Goal: Task Accomplishment & Management: Manage account settings

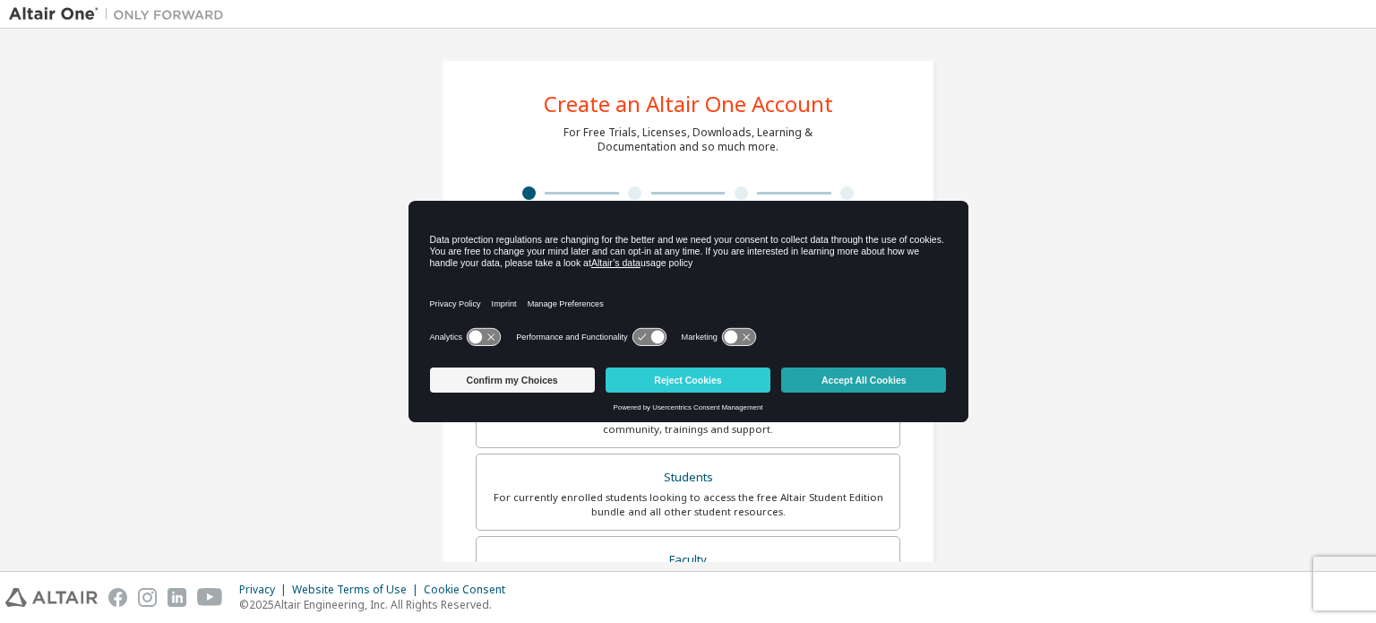
click at [868, 374] on button "Accept All Cookies" at bounding box center [863, 379] width 165 height 25
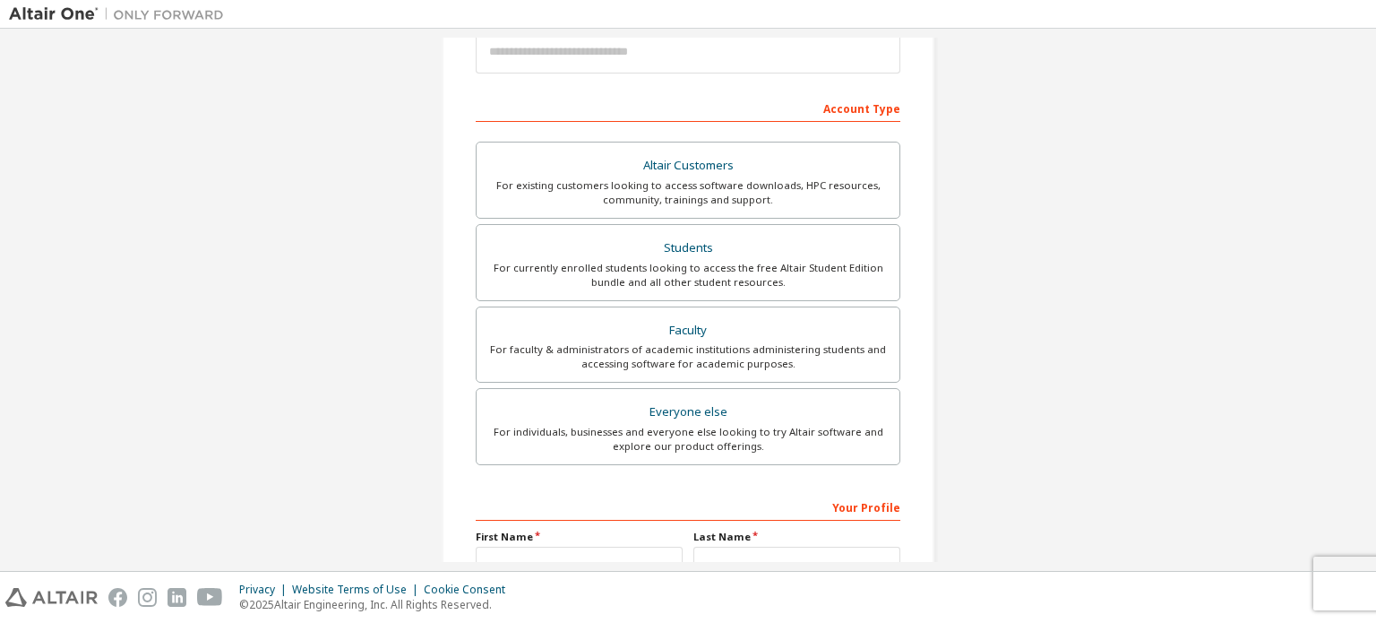
scroll to position [269, 0]
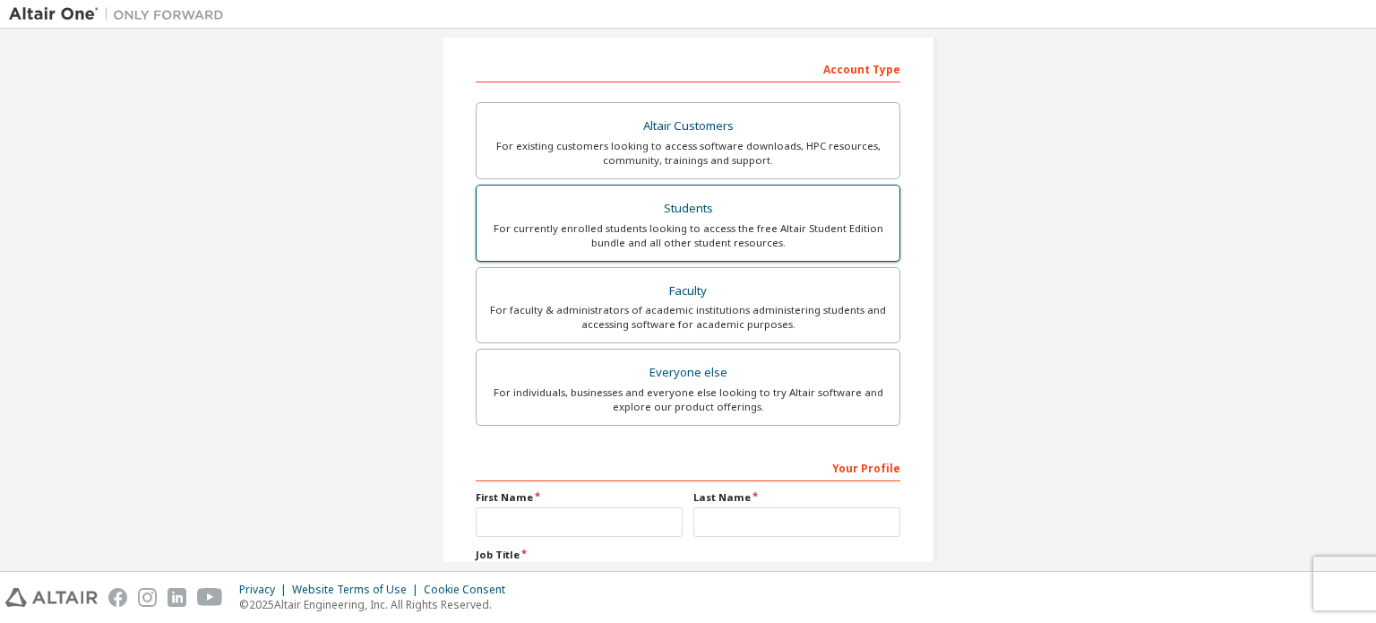
click at [780, 210] on div "Students" at bounding box center [687, 208] width 401 height 25
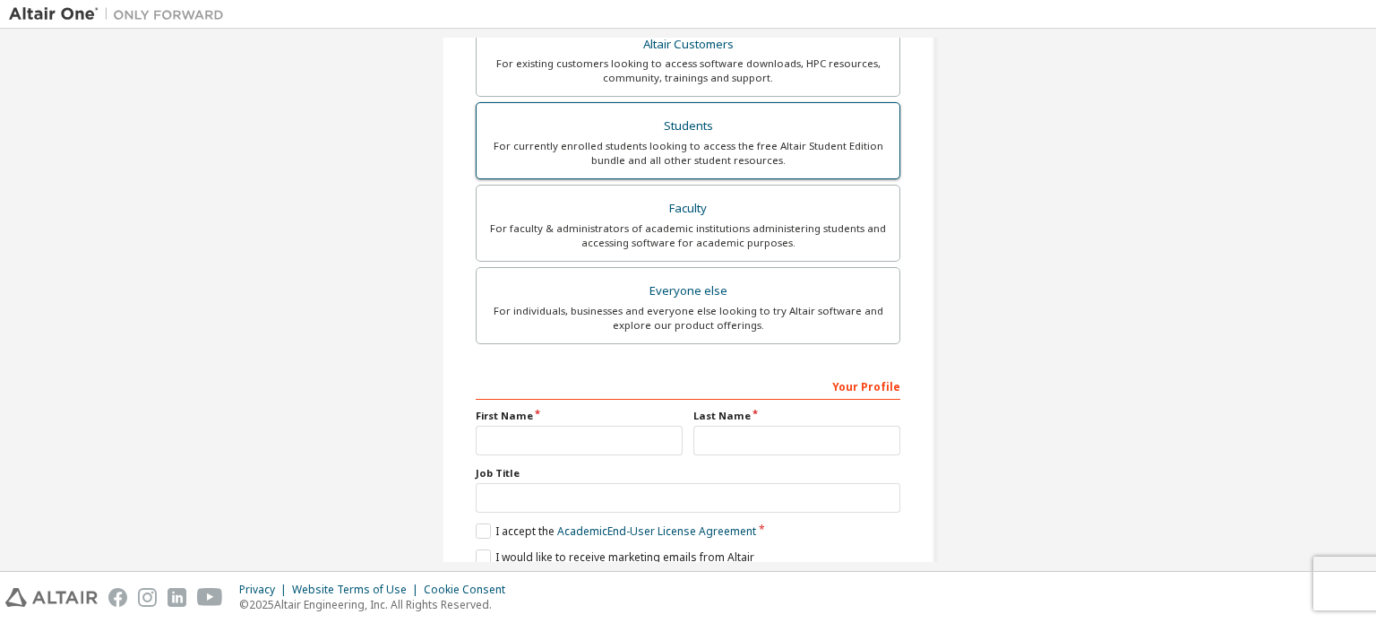
scroll to position [448, 0]
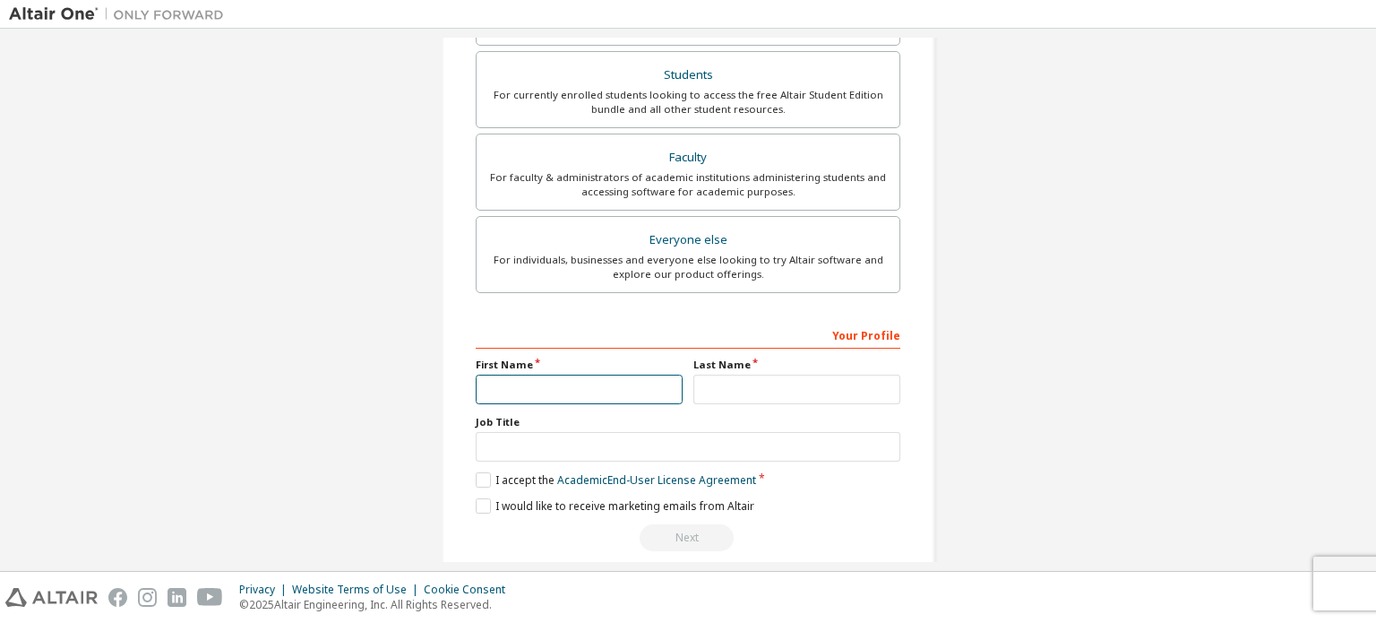
click at [545, 387] on input "text" at bounding box center [579, 389] width 207 height 30
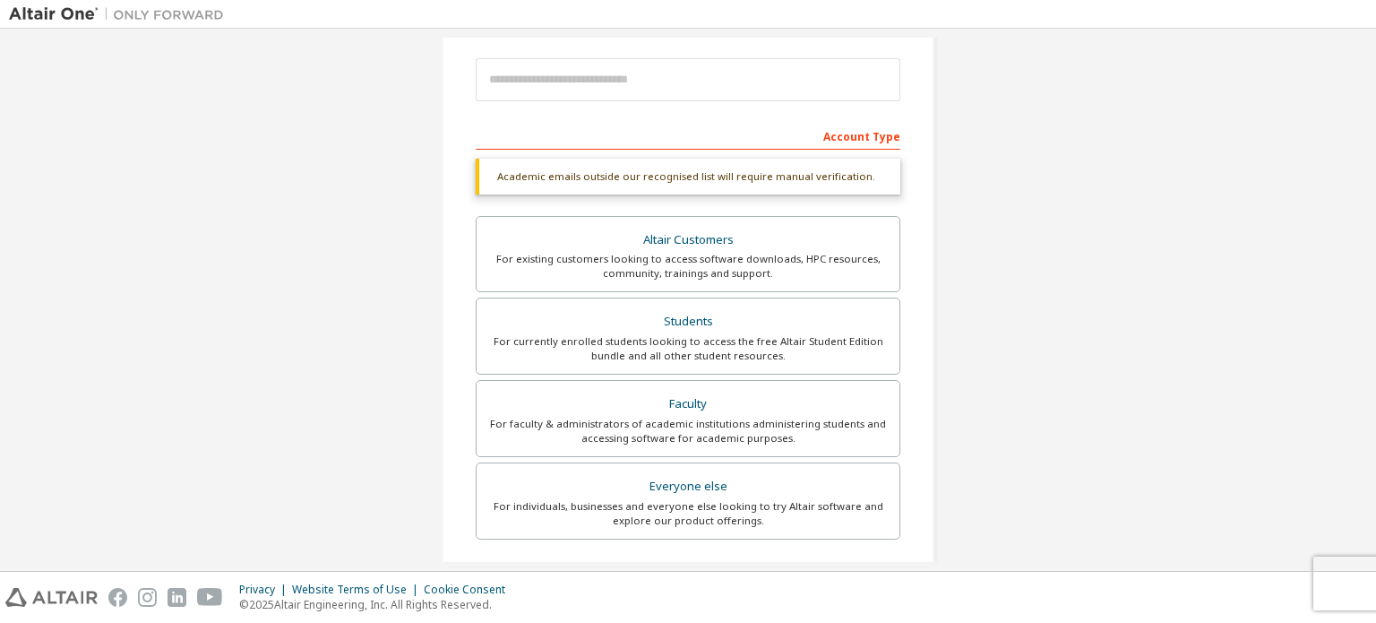
scroll to position [0, 0]
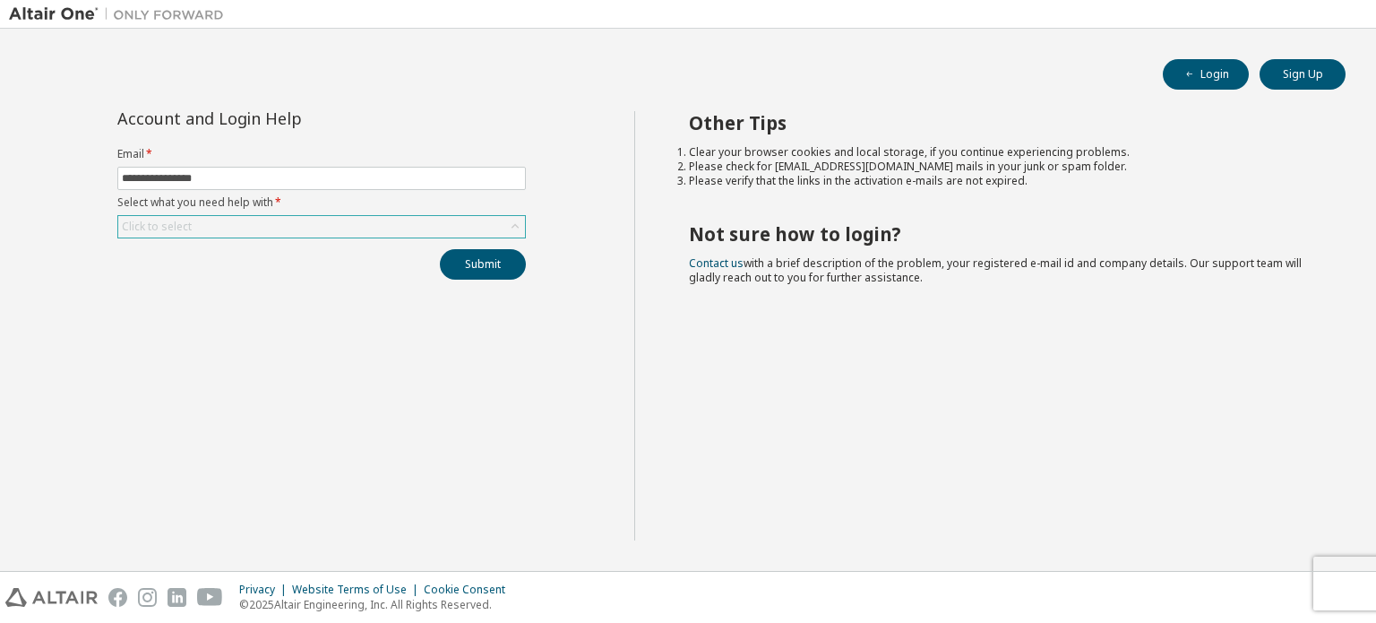
type input "**********"
click at [272, 217] on div "Click to select" at bounding box center [321, 226] width 407 height 21
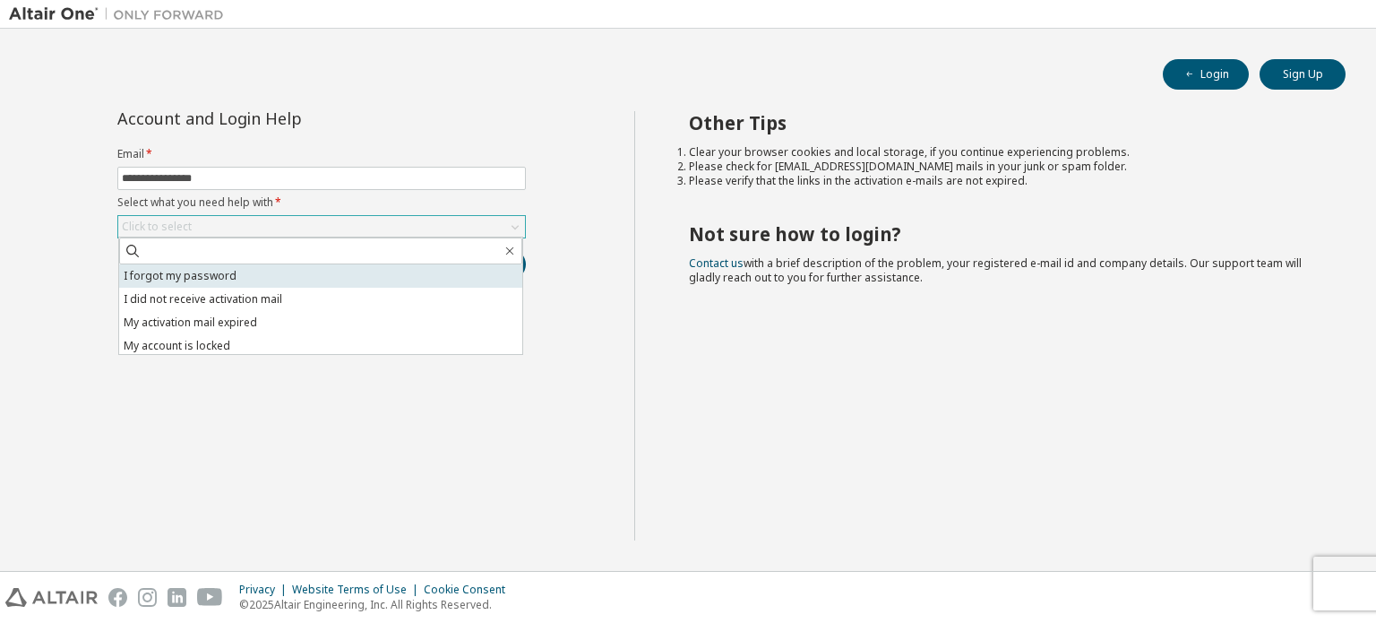
click at [200, 266] on li "I forgot my password" at bounding box center [320, 275] width 403 height 23
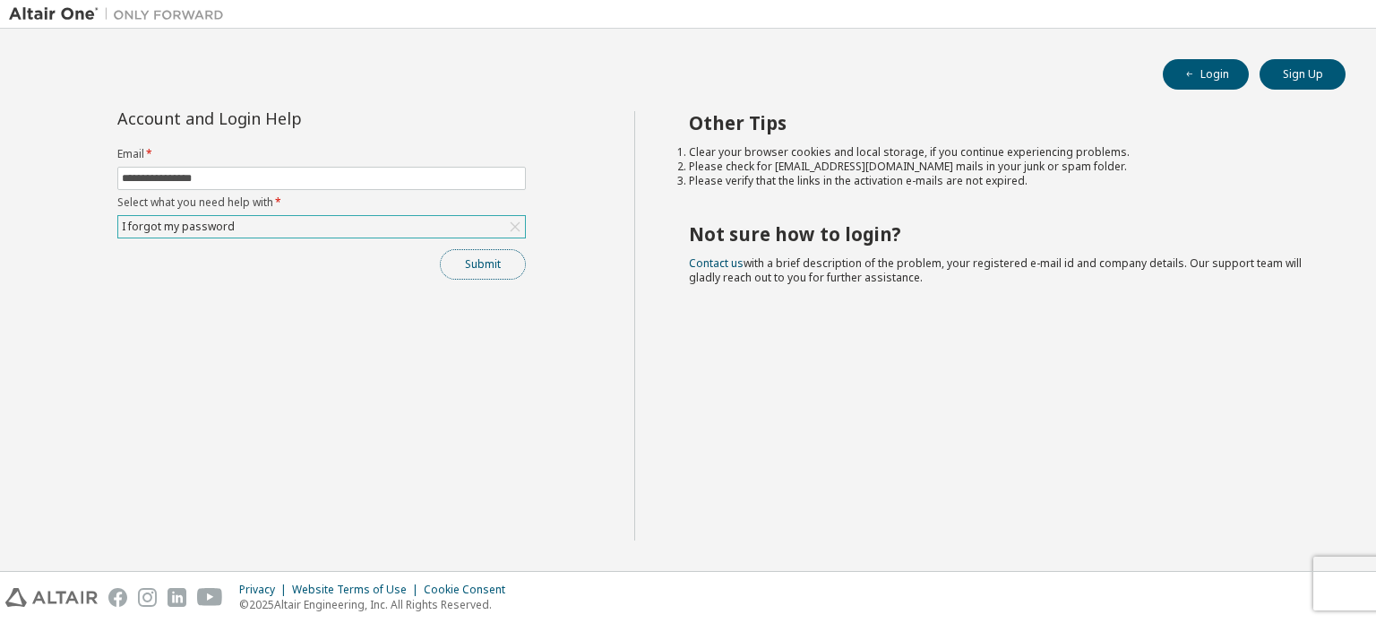
click at [473, 259] on button "Submit" at bounding box center [483, 264] width 86 height 30
click at [1222, 82] on button "Login" at bounding box center [1206, 74] width 86 height 30
